Goal: Check status: Check status

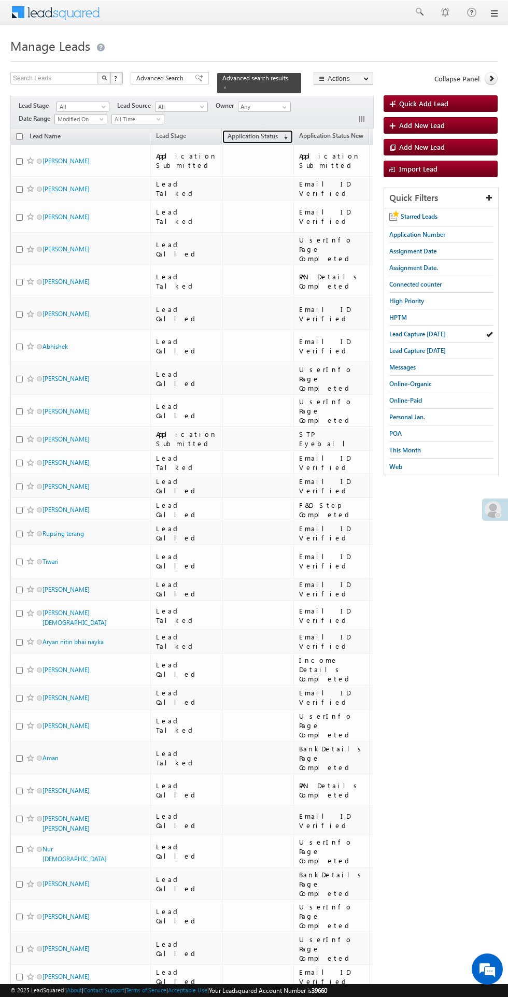
click at [232, 132] on span "Application Status" at bounding box center [253, 136] width 50 height 8
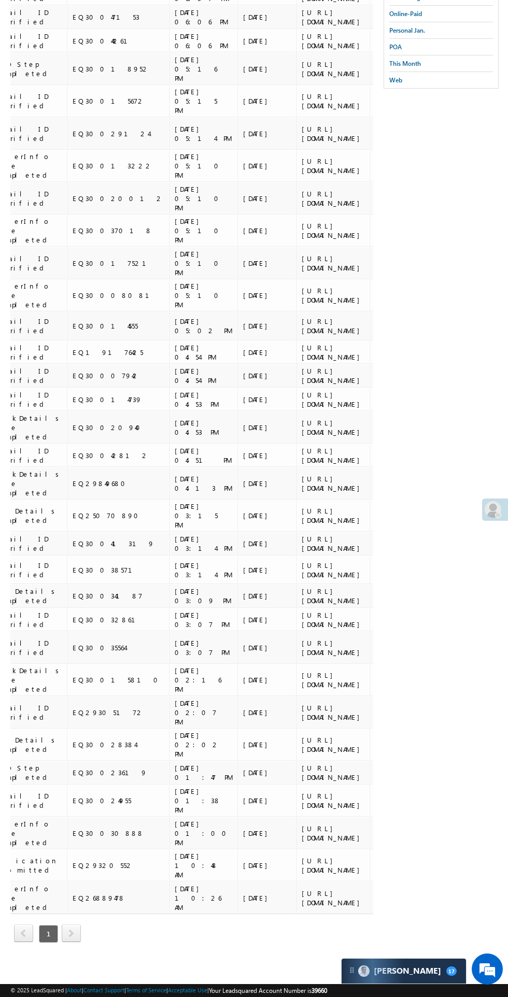
scroll to position [0, 294]
click at [300, 875] on div "[URL][DOMAIN_NAME]" at bounding box center [331, 865] width 63 height 19
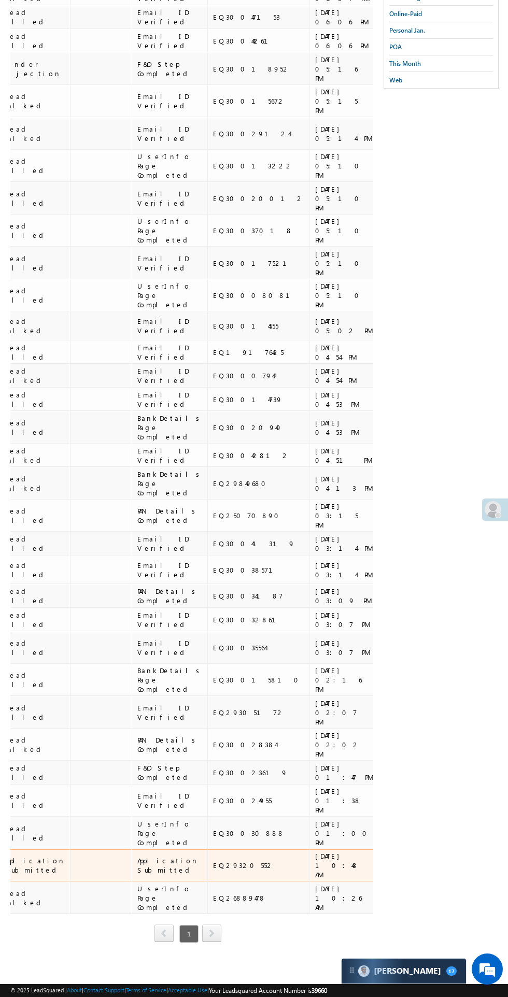
scroll to position [0, 0]
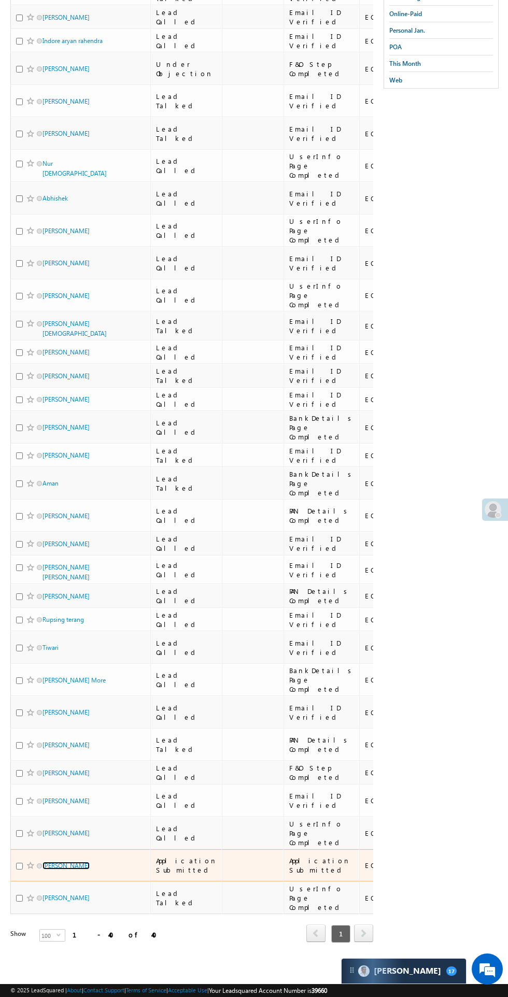
click at [67, 870] on link "[PERSON_NAME]" at bounding box center [66, 866] width 47 height 8
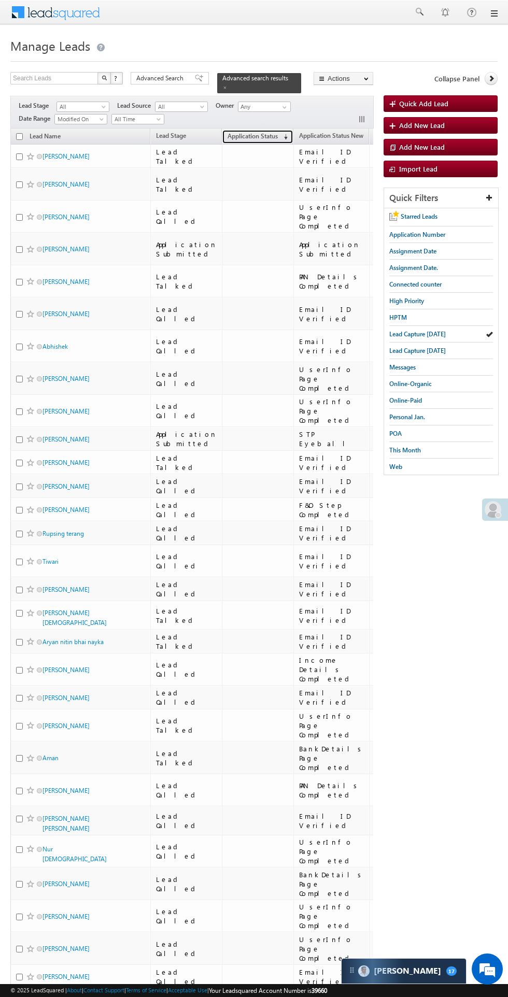
click at [241, 132] on span "Application Status" at bounding box center [253, 136] width 50 height 8
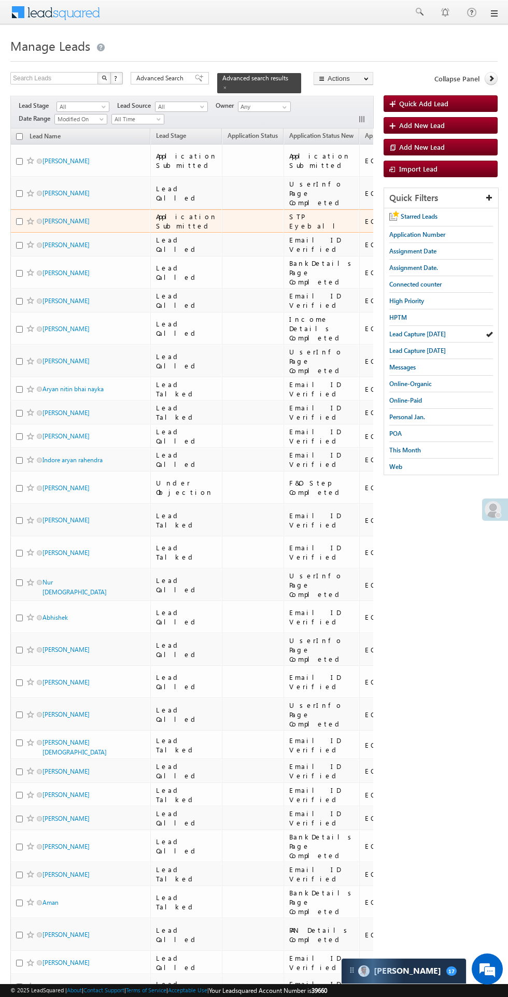
click at [413, 446] on span "This Month" at bounding box center [405, 450] width 32 height 8
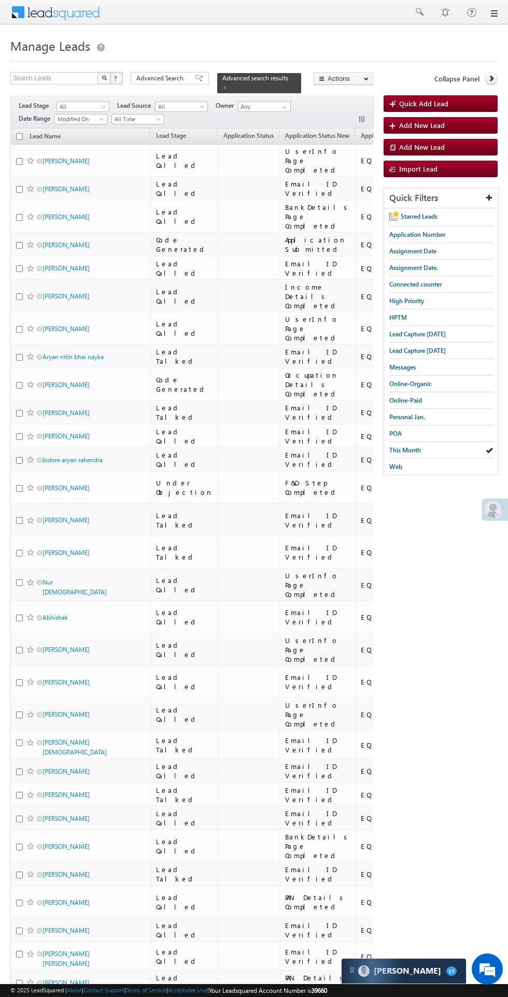
click at [437, 331] on span "Lead Capture [DATE]" at bounding box center [417, 334] width 57 height 8
